Goal: Task Accomplishment & Management: Complete application form

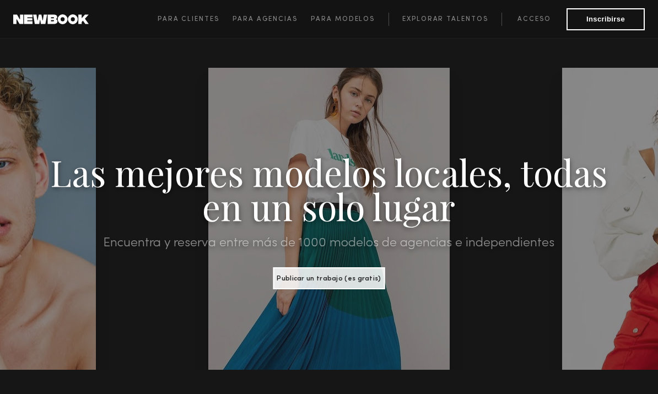
click at [361, 283] on button "Publicar un trabajo (es gratis)" at bounding box center [329, 278] width 112 height 22
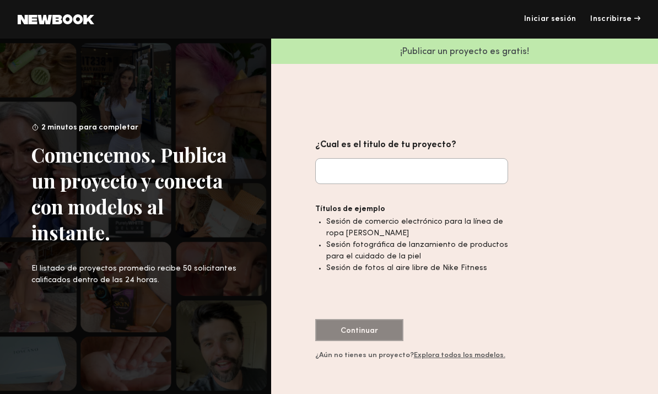
click at [413, 179] on input "¿Cual es el titulo de tu proyecto?" at bounding box center [411, 171] width 193 height 26
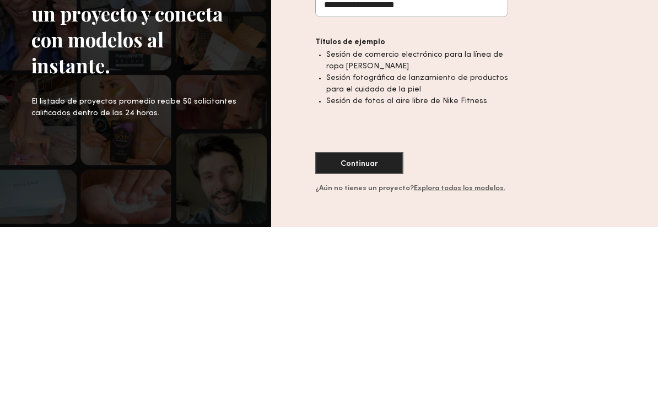
type input "**********"
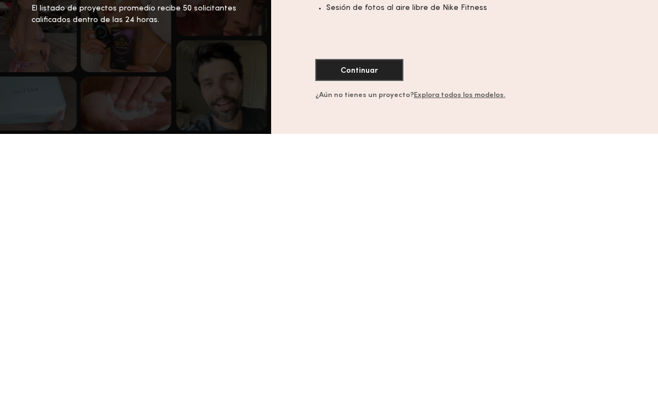
click at [370, 327] on font "Continuar" at bounding box center [358, 330] width 37 height 7
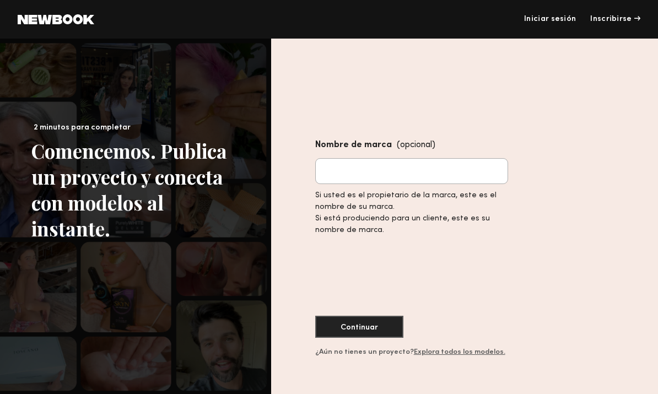
click at [434, 158] on input "Nombre de marca (opcional)" at bounding box center [411, 171] width 193 height 26
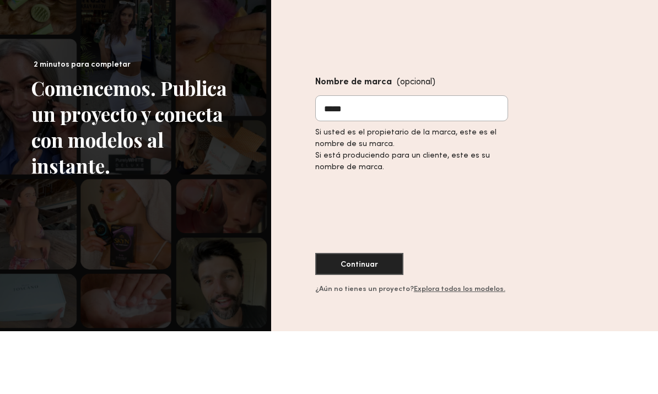
type input "******"
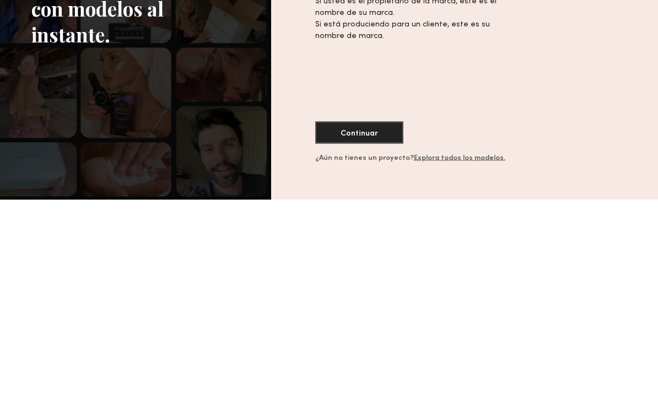
click at [377, 316] on button "Continuar" at bounding box center [359, 327] width 88 height 22
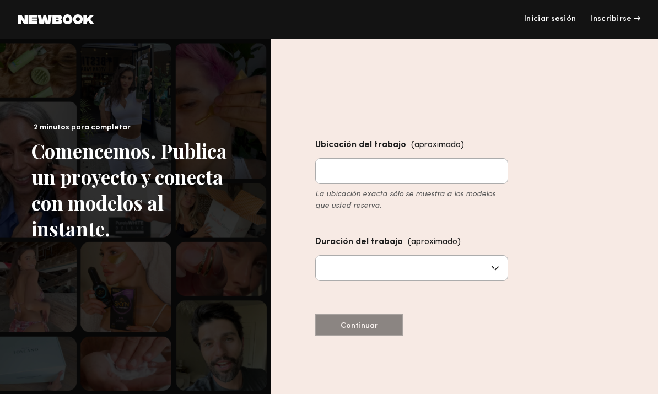
click at [469, 158] on input "Ubicación del trabajo (aproximado) La ubicación exacta sólo se muestra a los mo…" at bounding box center [411, 171] width 193 height 26
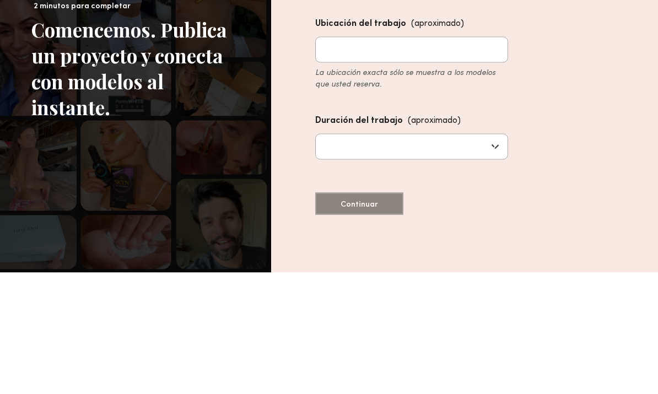
click at [480, 255] on input "text" at bounding box center [411, 268] width 193 height 26
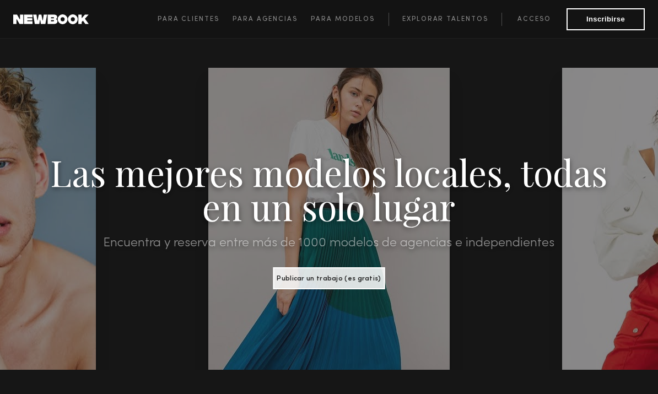
click at [357, 68] on div at bounding box center [328, 219] width 241 height 302
click at [537, 13] on link "Acceso" at bounding box center [533, 19] width 65 height 13
click at [345, 16] on font "Para modelos" at bounding box center [343, 19] width 64 height 7
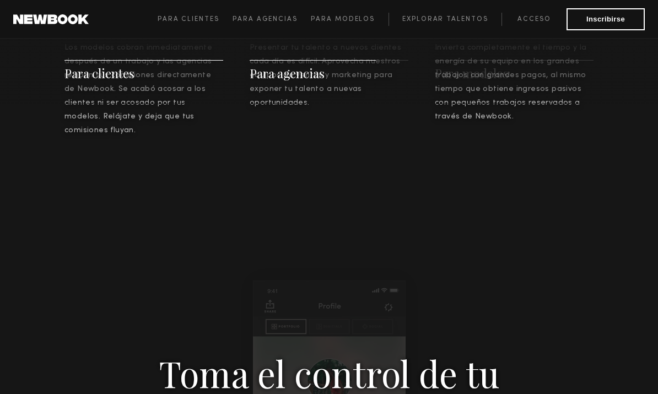
scroll to position [1521, 0]
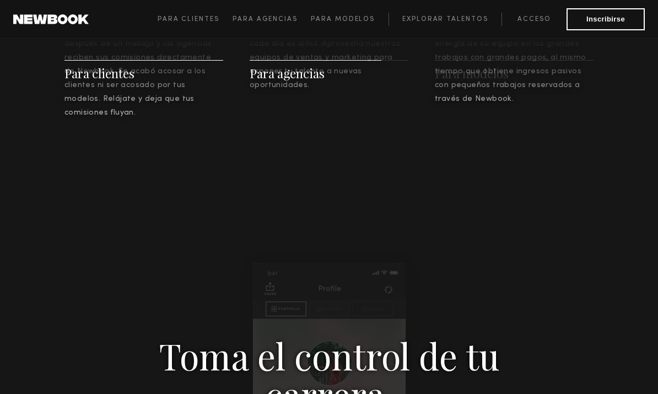
click at [291, 66] on font "Para agencias" at bounding box center [287, 73] width 75 height 17
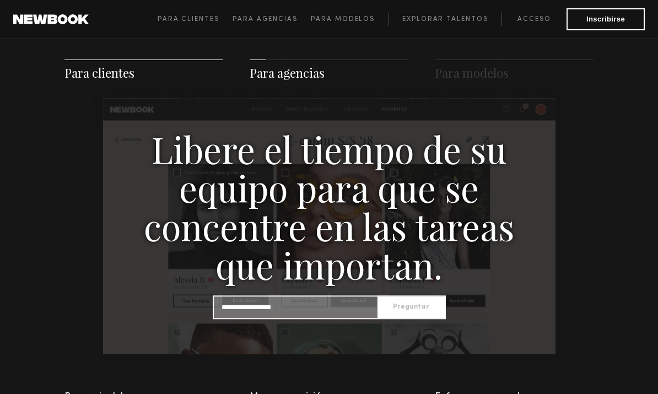
scroll to position [1134, 0]
click at [322, 296] on input at bounding box center [296, 306] width 164 height 21
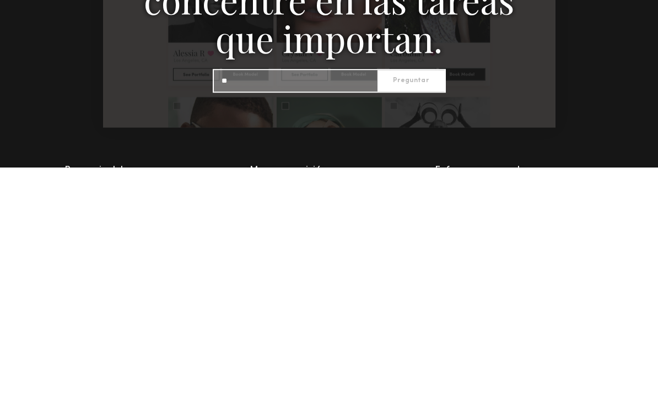
type input "*"
type input "**********"
click at [402, 304] on font "Preguntar" at bounding box center [411, 307] width 36 height 7
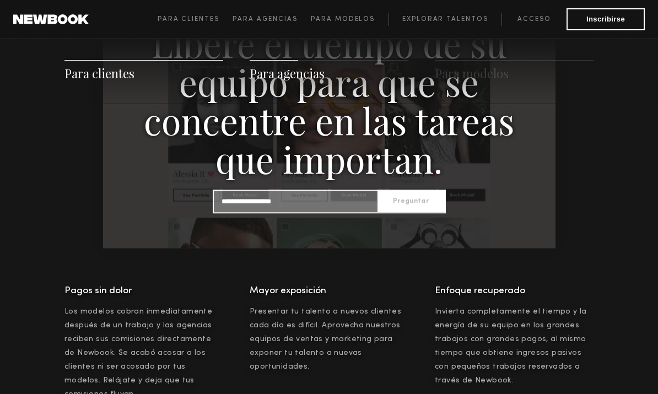
scroll to position [1239, 0]
click at [306, 197] on input at bounding box center [296, 201] width 164 height 21
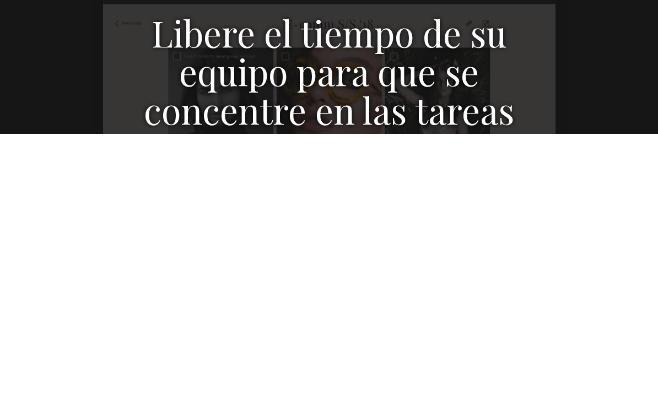
scroll to position [750, 0]
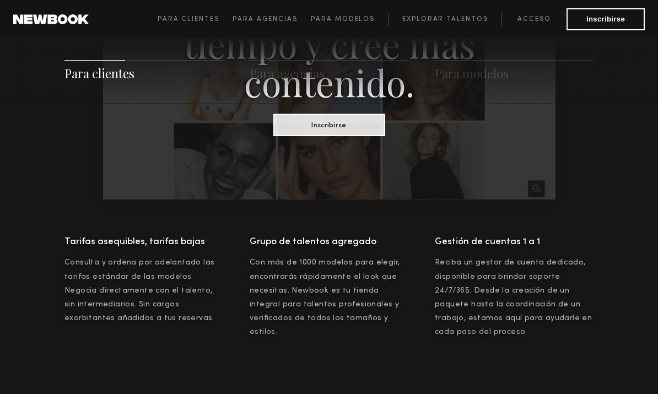
click at [453, 20] on font "Ahorre dinero, ahorre tiempo y cree más contenido." at bounding box center [329, 43] width 353 height 125
click at [464, 11] on font "Ahorre dinero, ahorre tiempo y cree más contenido." at bounding box center [329, 43] width 353 height 125
click at [450, 15] on font "Ahorre dinero, ahorre tiempo y cree más contenido." at bounding box center [329, 43] width 353 height 125
click at [452, 10] on font "Ahorre dinero, ahorre tiempo y cree más contenido." at bounding box center [329, 43] width 353 height 125
click at [456, 13] on font "Ahorre dinero, ahorre tiempo y cree más contenido." at bounding box center [329, 43] width 353 height 125
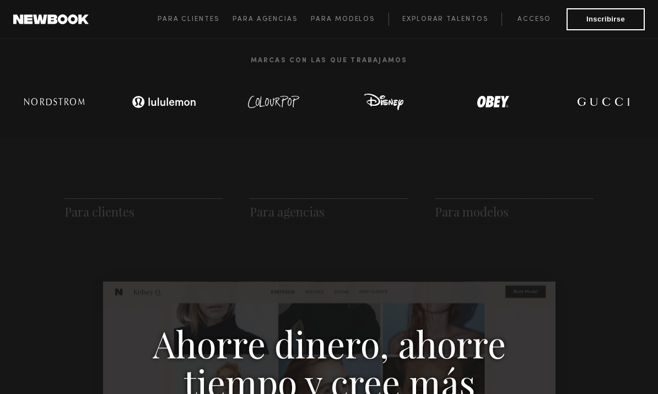
click at [444, 20] on font "Explorar talentos" at bounding box center [444, 19] width 85 height 7
click at [448, 17] on font "Explorar talentos" at bounding box center [444, 19] width 85 height 7
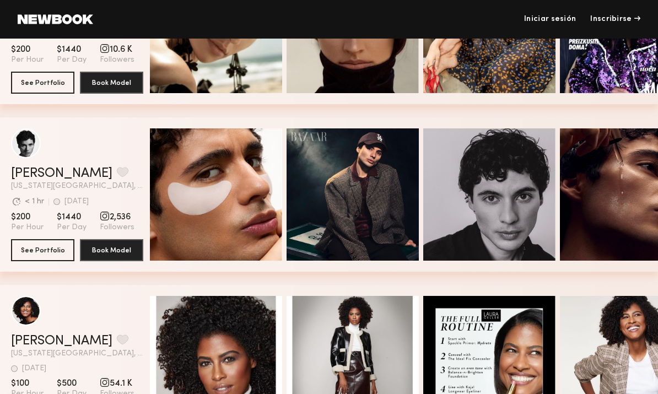
scroll to position [2128, 0]
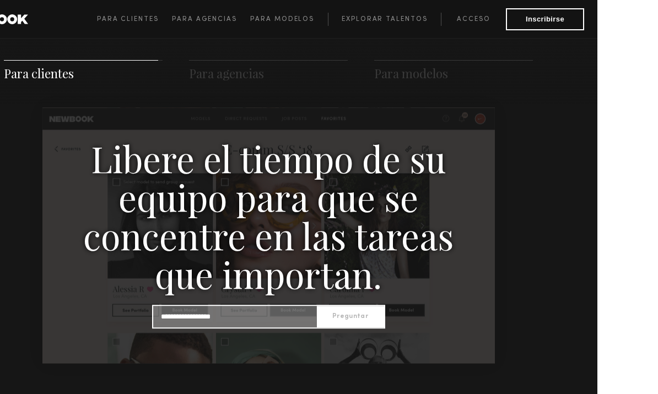
scroll to position [1061, 0]
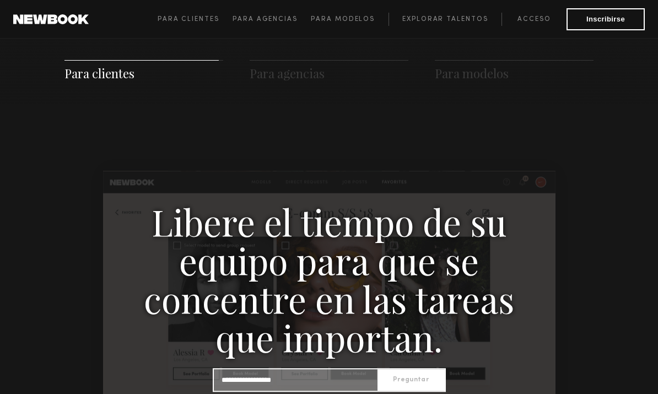
click at [432, 89] on div "Para clientes Para agencias Para modelos" at bounding box center [329, 70] width 658 height 67
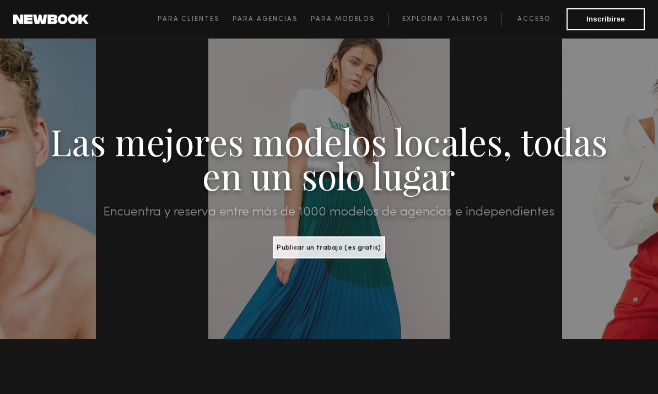
scroll to position [0, 0]
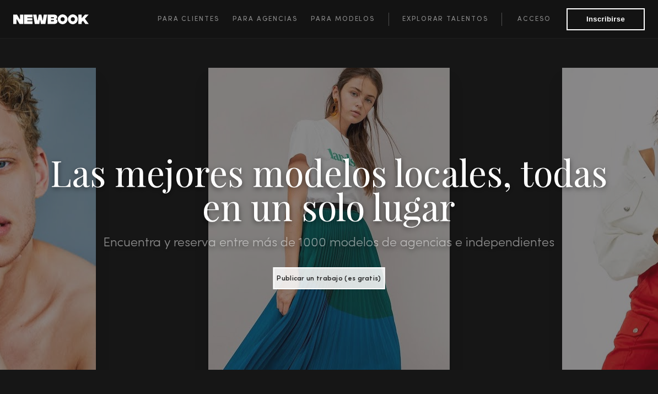
click at [541, 16] on font "Acceso" at bounding box center [533, 19] width 33 height 7
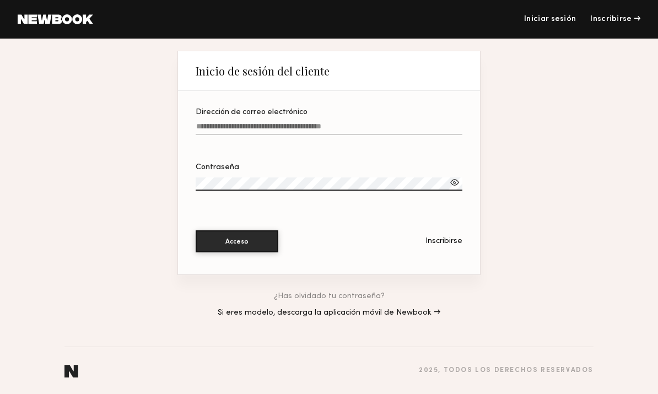
click at [610, 15] on font "Inscribirse" at bounding box center [610, 18] width 41 height 7
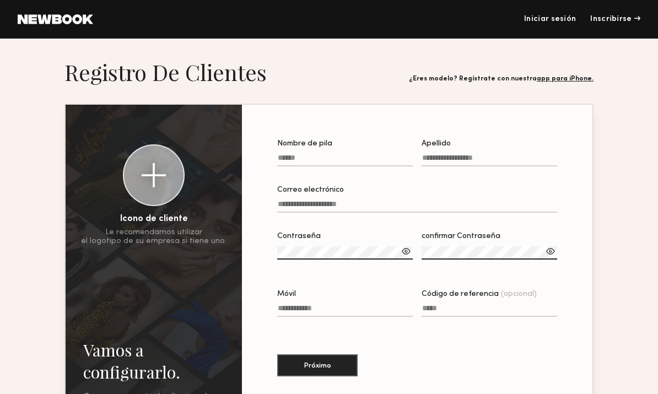
click at [575, 79] on font "app para iPhone." at bounding box center [565, 78] width 57 height 7
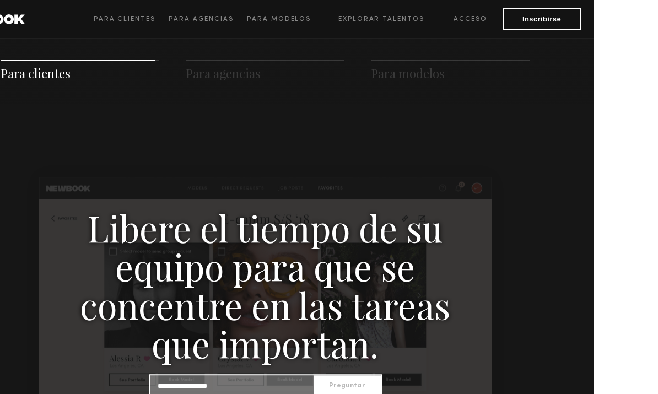
scroll to position [1061, 0]
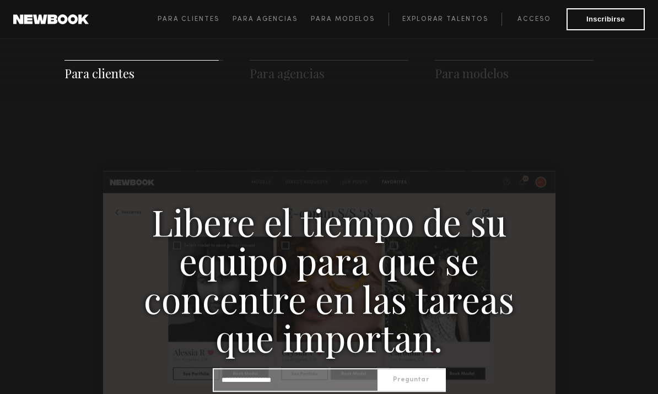
click at [452, 16] on font "Explorar talentos" at bounding box center [444, 19] width 85 height 7
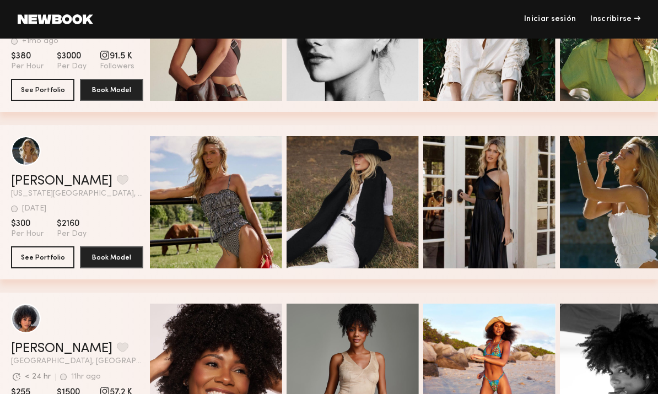
scroll to position [1286, 0]
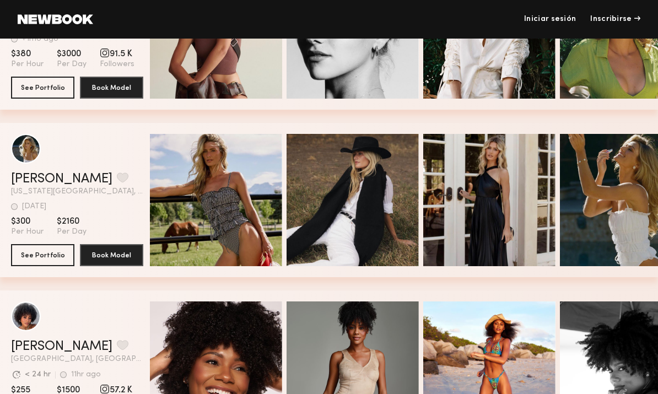
click at [80, 246] on button "Book Model" at bounding box center [111, 255] width 63 height 22
